Goal: Task Accomplishment & Management: Manage account settings

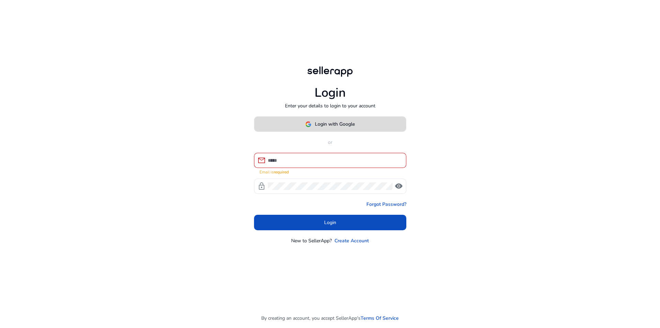
click at [336, 128] on span "Login with Google" at bounding box center [335, 123] width 40 height 7
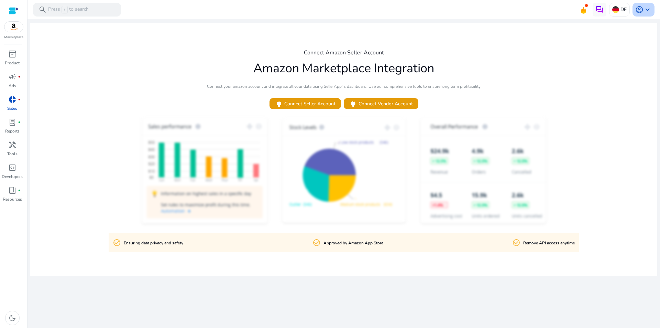
click at [641, 13] on span "account_circle" at bounding box center [640, 10] width 8 height 8
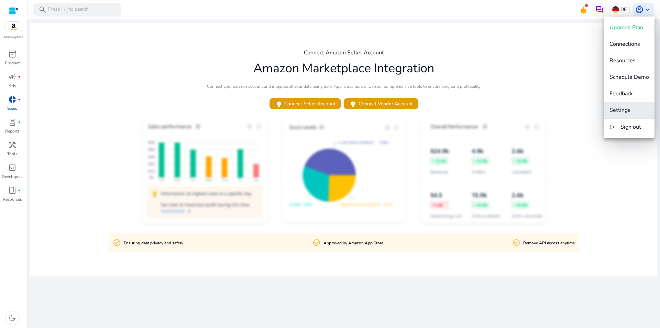
click at [629, 108] on span "Settings" at bounding box center [620, 110] width 21 height 8
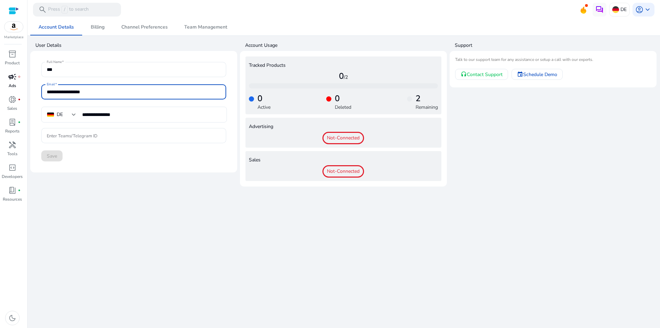
drag, startPoint x: 124, startPoint y: 93, endPoint x: 1, endPoint y: 91, distance: 122.8
click at [2, 91] on mat-sidenav-container "**********" at bounding box center [330, 164] width 660 height 328
click at [103, 150] on div at bounding box center [133, 146] width 185 height 7
click at [46, 162] on mat-card-content "**********" at bounding box center [134, 111] width 196 height 110
click at [48, 157] on div "Save" at bounding box center [133, 155] width 185 height 11
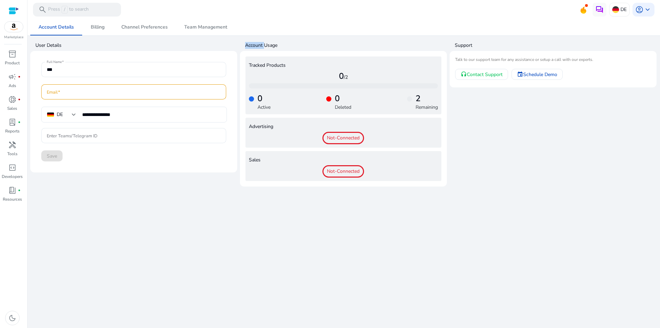
click at [48, 157] on div "Save" at bounding box center [133, 155] width 185 height 11
click at [640, 6] on span "account_circle" at bounding box center [640, 10] width 8 height 8
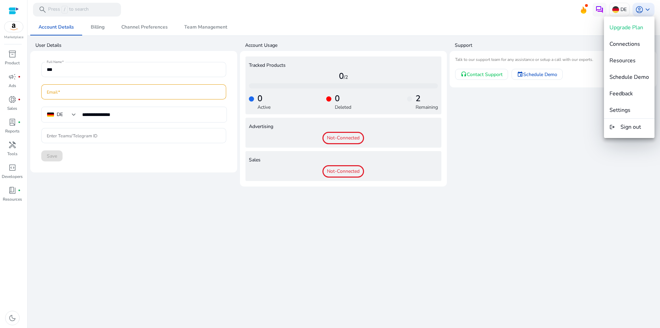
click at [501, 133] on div at bounding box center [330, 164] width 660 height 328
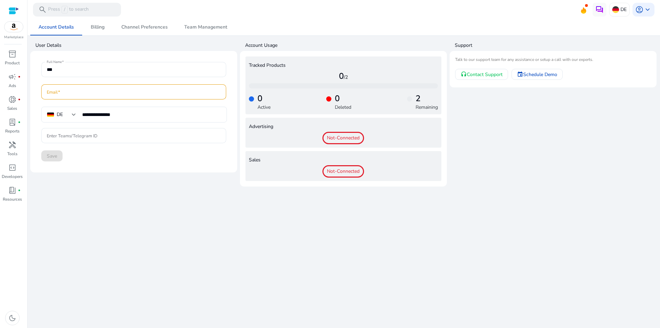
click at [346, 168] on span "Not-Connected" at bounding box center [344, 171] width 42 height 12
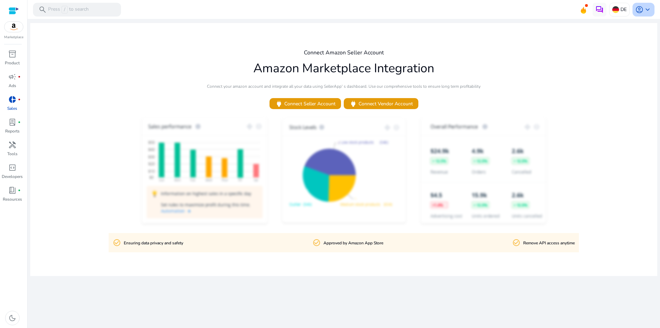
click at [650, 6] on span "keyboard_arrow_down" at bounding box center [648, 10] width 8 height 8
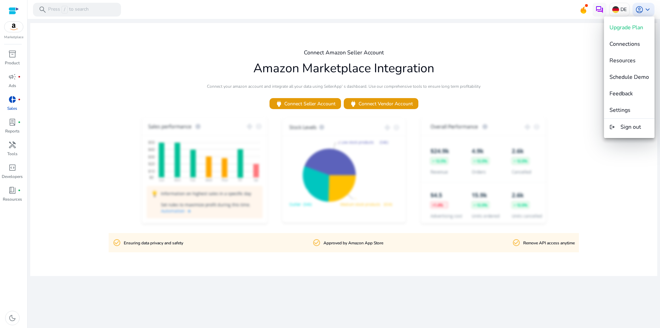
click at [179, 211] on div at bounding box center [330, 164] width 660 height 328
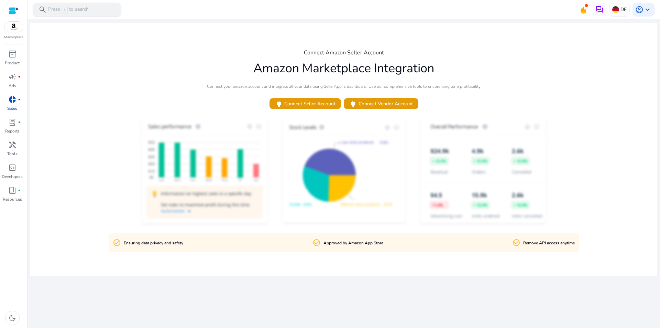
click at [63, 10] on span "/" at bounding box center [65, 10] width 6 height 8
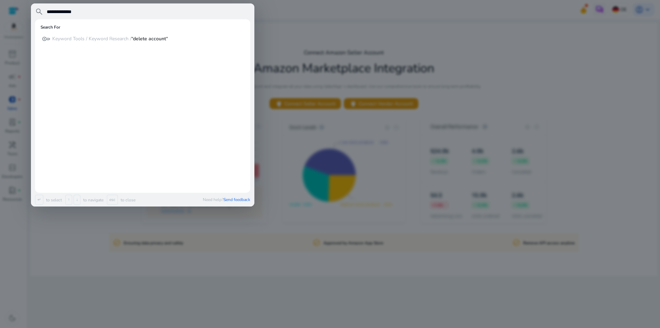
type input "**********"
click at [93, 9] on input "**********" at bounding box center [148, 12] width 204 height 8
click at [96, 41] on p "Keyword Tools / Keyword Research / “delete account“" at bounding box center [110, 38] width 116 height 7
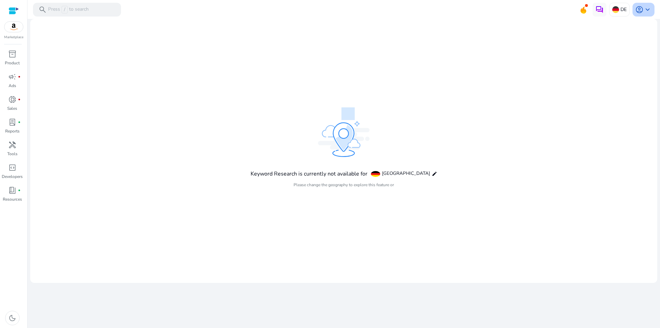
click at [644, 8] on span "keyboard_arrow_down" at bounding box center [648, 10] width 8 height 8
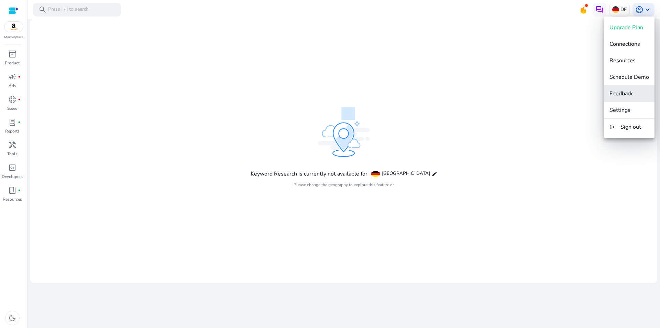
click at [628, 99] on button "Feedback" at bounding box center [629, 93] width 51 height 17
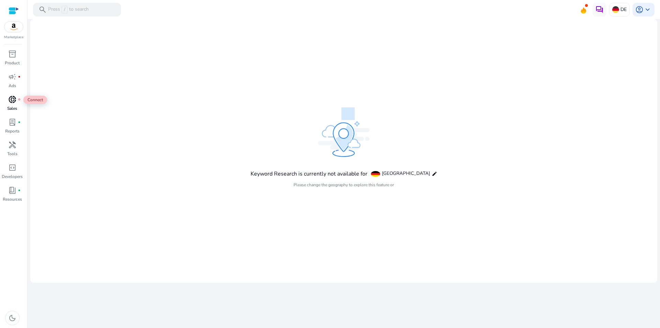
click at [18, 102] on div "donut_small fiber_manual_record" at bounding box center [12, 99] width 19 height 11
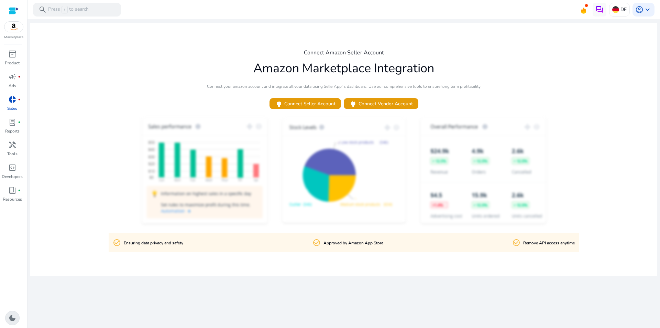
click at [14, 319] on span "dark_mode" at bounding box center [12, 318] width 8 height 8
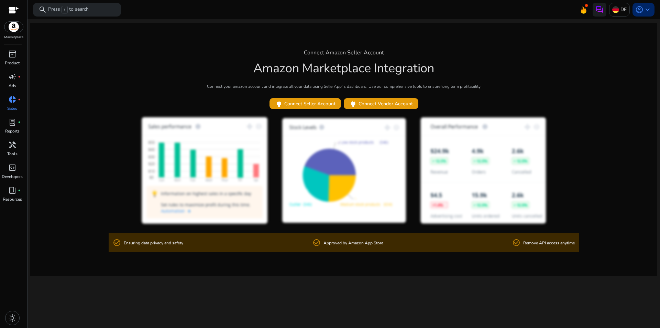
click at [644, 7] on div "account_circle keyboard_arrow_down" at bounding box center [644, 10] width 22 height 14
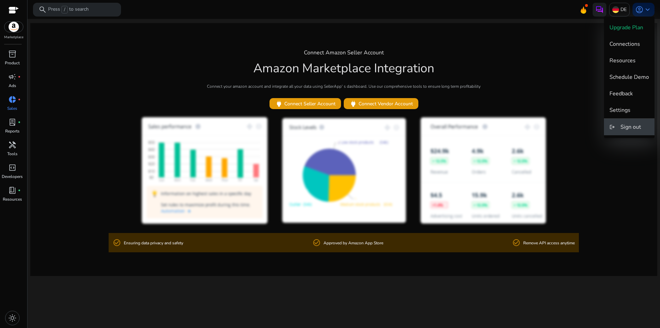
click at [639, 125] on span "Sign out" at bounding box center [631, 127] width 21 height 8
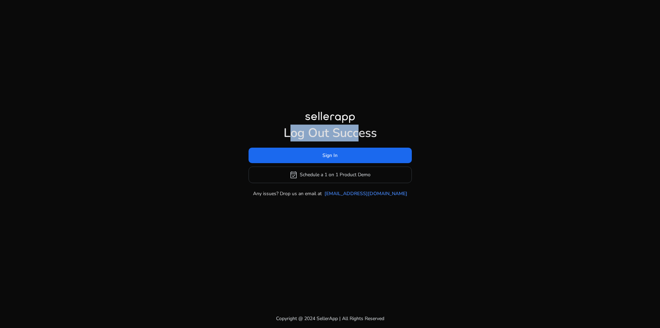
drag, startPoint x: 305, startPoint y: 139, endPoint x: 360, endPoint y: 140, distance: 54.3
click at [360, 140] on h1 "Log Out Success" at bounding box center [330, 133] width 163 height 15
click at [369, 140] on h1 "Log Out Success" at bounding box center [330, 133] width 163 height 15
